Goal: Navigation & Orientation: Find specific page/section

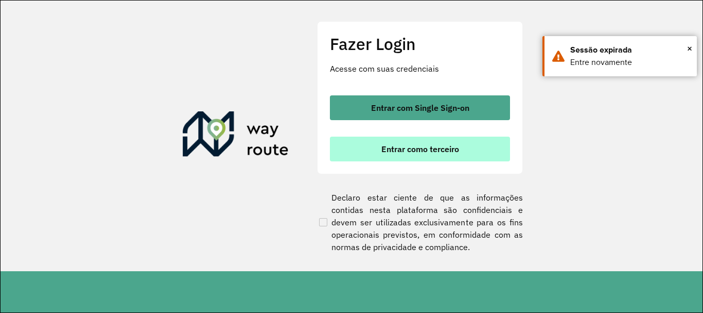
click at [393, 147] on span "Entrar como terceiro" at bounding box center [421, 149] width 78 height 8
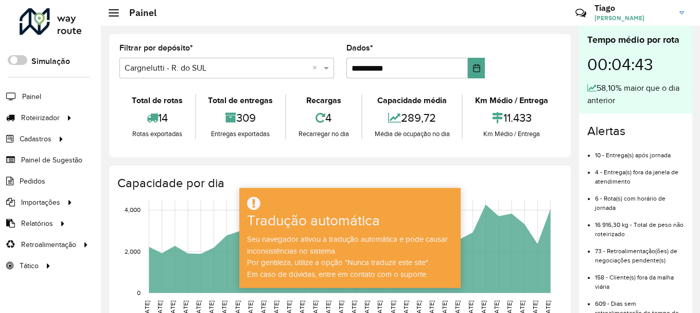
click at [118, 15] on div at bounding box center [114, 12] width 10 height 7
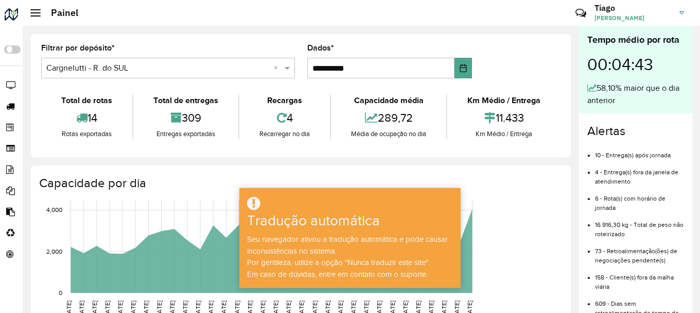
click at [686, 14] on link "Tiago Tiago Tiago" at bounding box center [643, 12] width 97 height 27
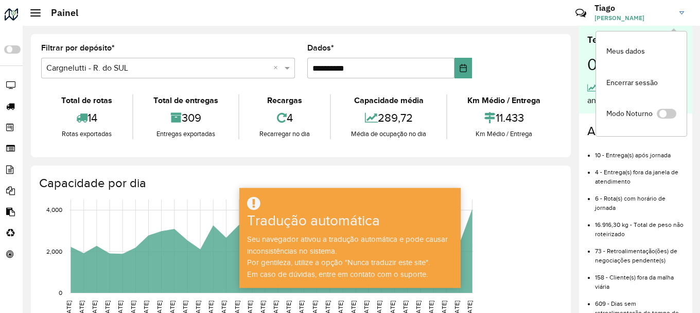
click at [450, 2] on div "Críticas? Dúvidas? Elógios? Sugestões? Entre em contato conosco!" at bounding box center [506, 16] width 115 height 35
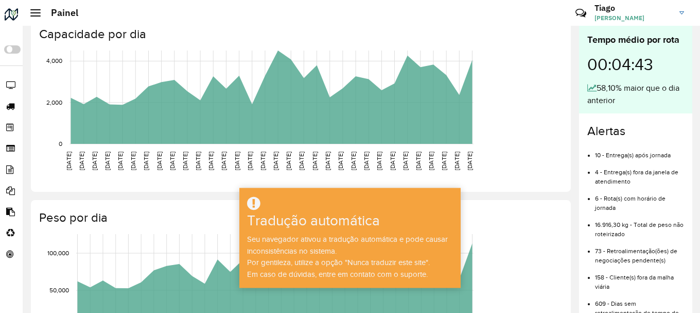
scroll to position [154, 0]
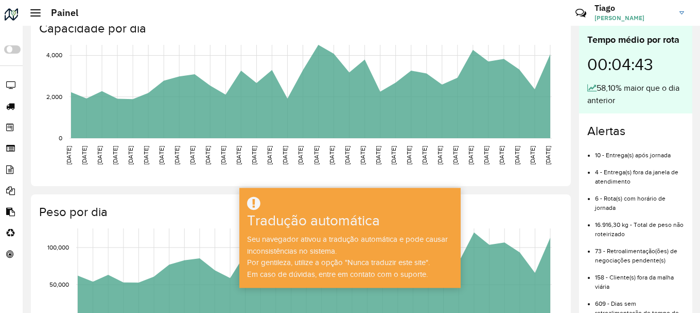
click at [44, 19] on hb-header "Painel Críticas? Dúvidas? Elógios? Sugestões? Entre em contato conosco! Tiago T…" at bounding box center [362, 13] width 678 height 26
click at [9, 49] on span at bounding box center [12, 49] width 16 height 8
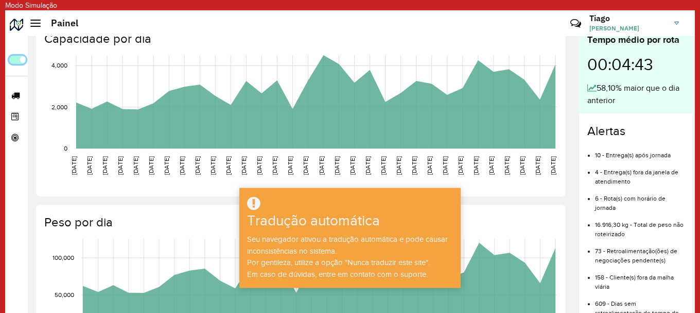
scroll to position [6, 4]
click at [11, 59] on span at bounding box center [17, 60] width 16 height 8
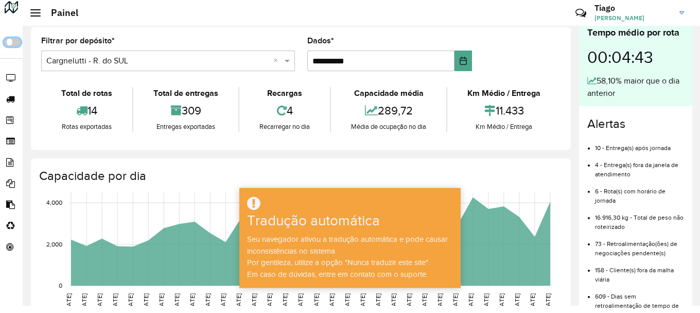
scroll to position [0, 0]
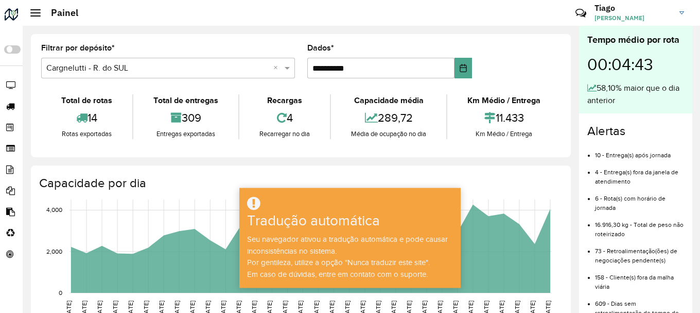
click at [33, 9] on hb-header "Painel Críticas? Dúvidas? Elógios? Sugestões? Entre em contato conosco! Tiago T…" at bounding box center [362, 13] width 678 height 26
click at [36, 10] on span at bounding box center [35, 9] width 10 height 1
